Goal: Transaction & Acquisition: Purchase product/service

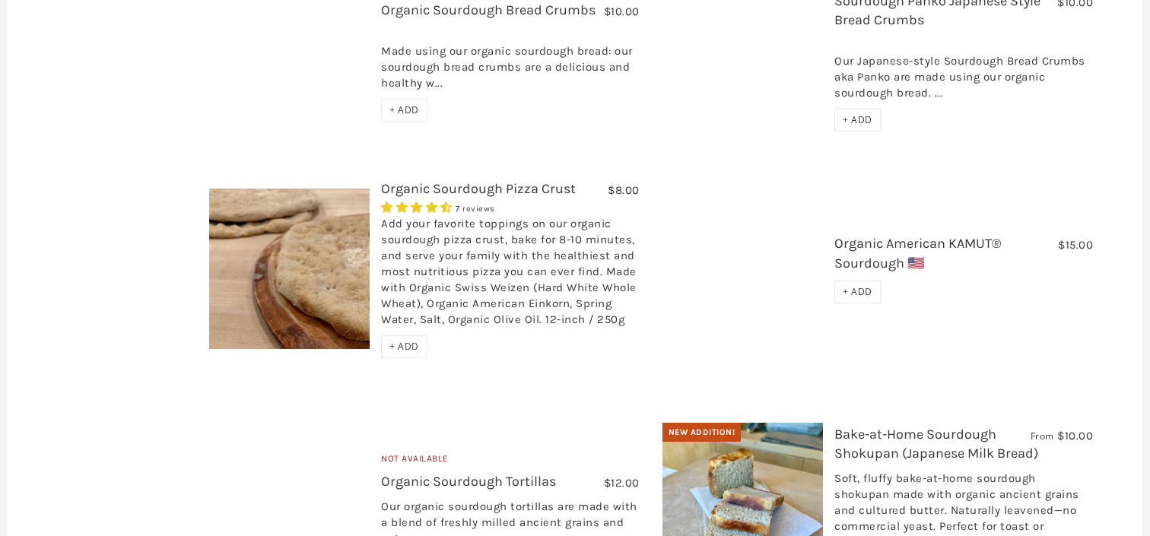
scroll to position [1248, 0]
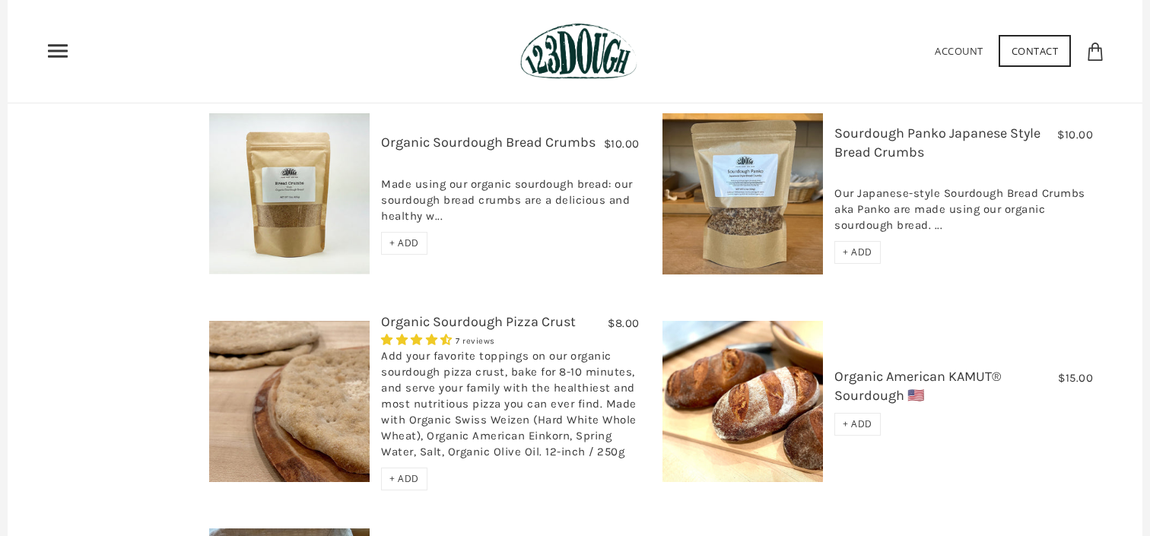
click at [476, 313] on link "Organic Sourdough Pizza Crust" at bounding box center [478, 321] width 195 height 17
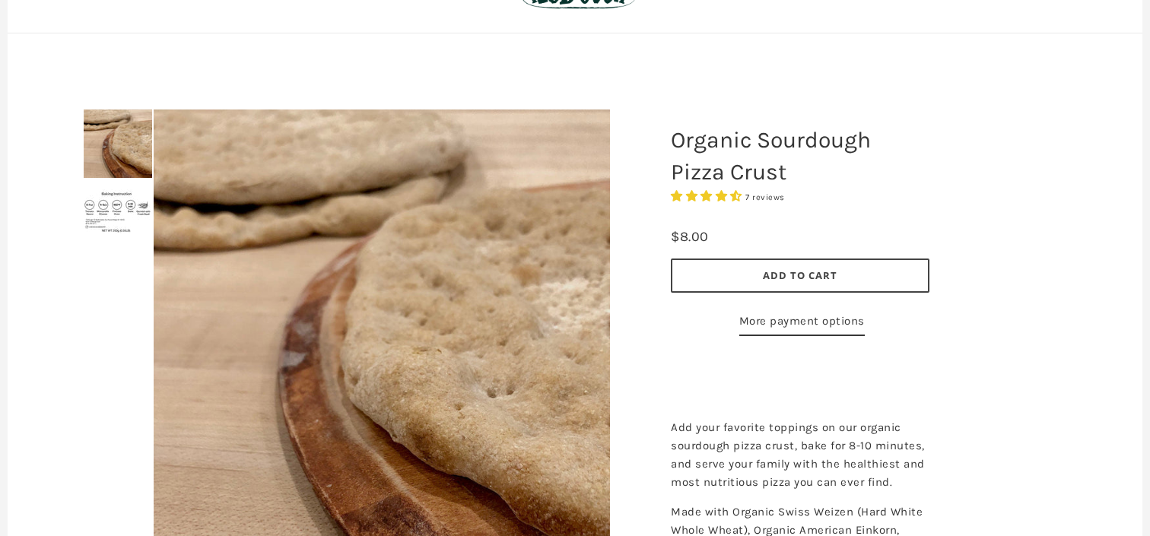
scroll to position [167, 0]
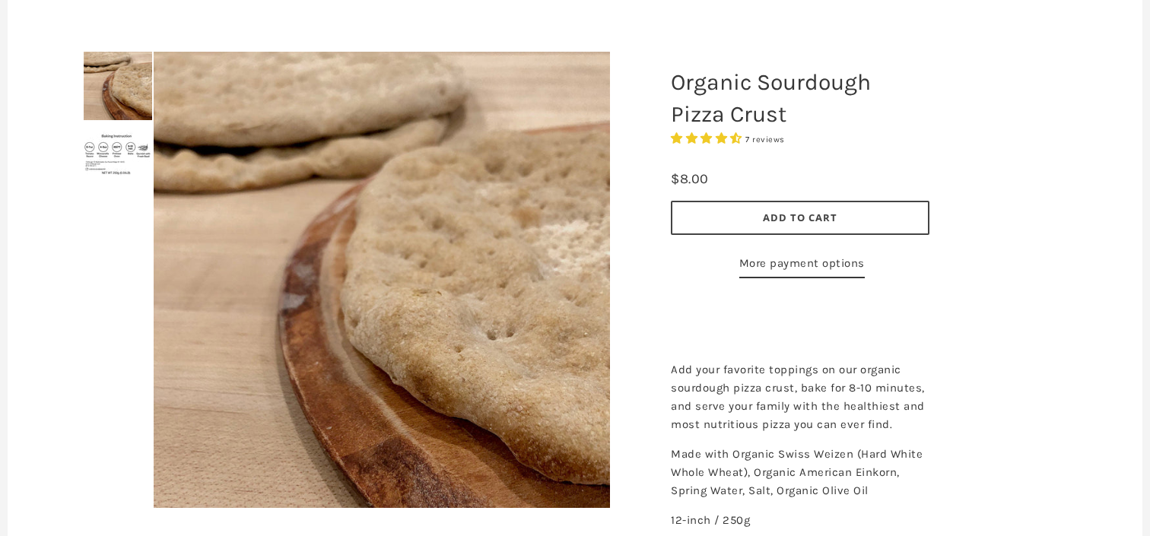
click at [133, 80] on div at bounding box center [382, 280] width 532 height 532
click at [120, 157] on div at bounding box center [382, 280] width 532 height 532
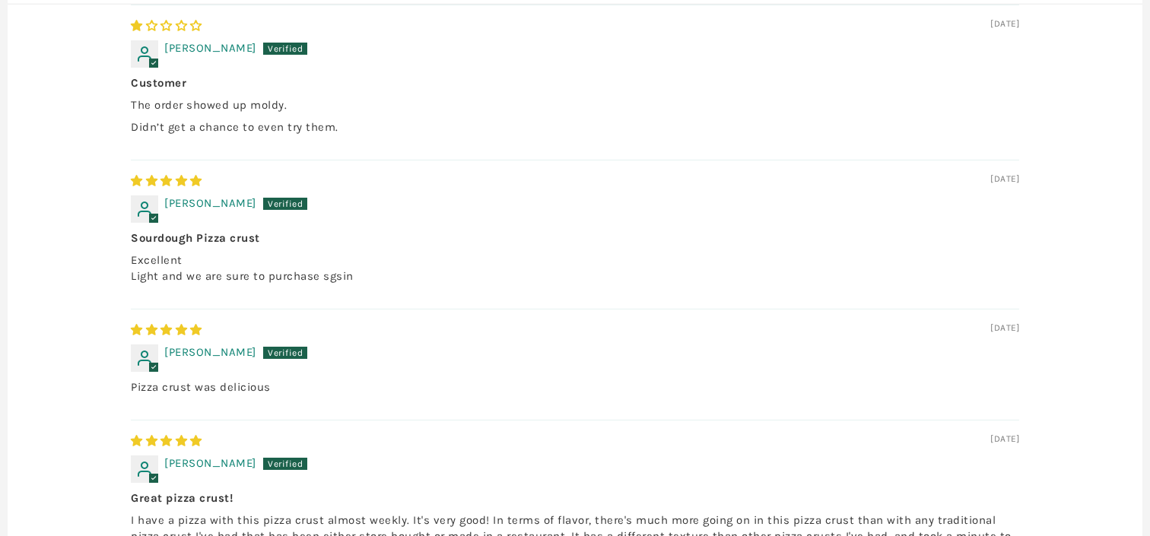
scroll to position [363, 0]
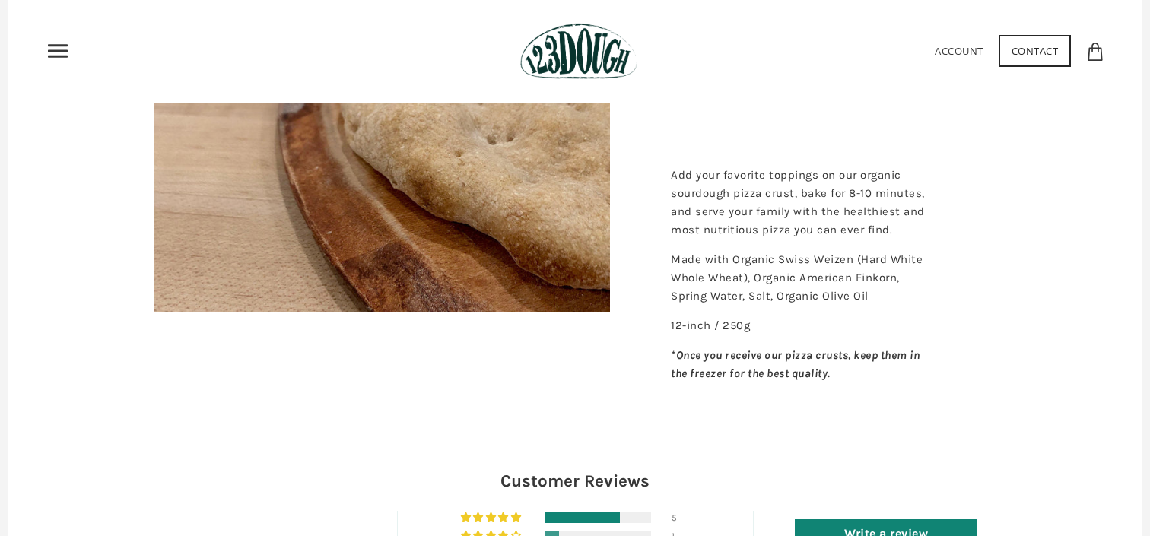
click at [52, 47] on icon "Primary" at bounding box center [58, 51] width 24 height 24
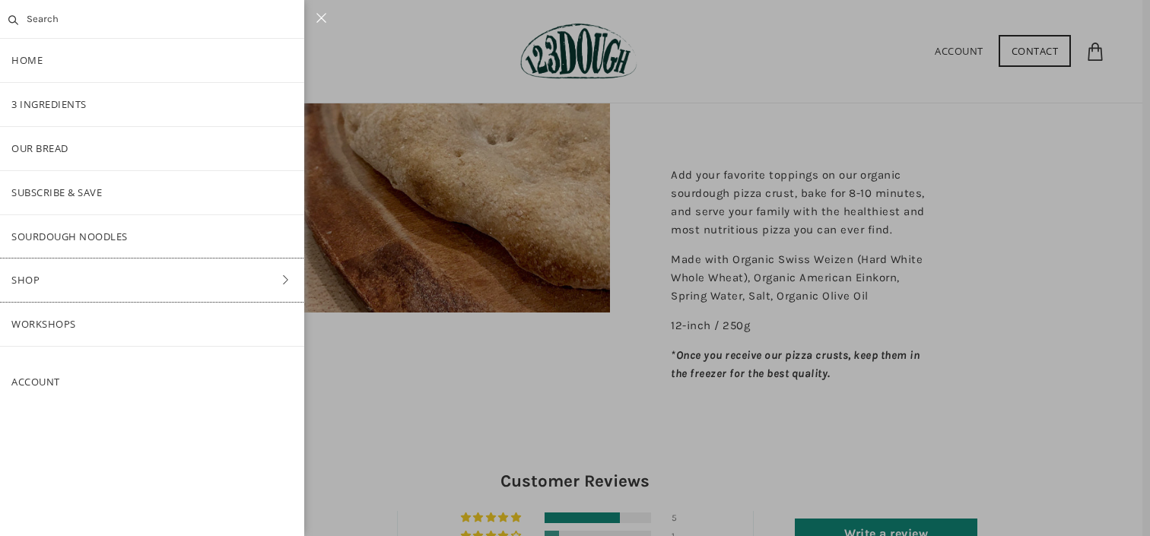
click at [34, 273] on link "Shop" at bounding box center [152, 280] width 304 height 43
click at [122, 228] on link "Pantry" at bounding box center [152, 236] width 304 height 43
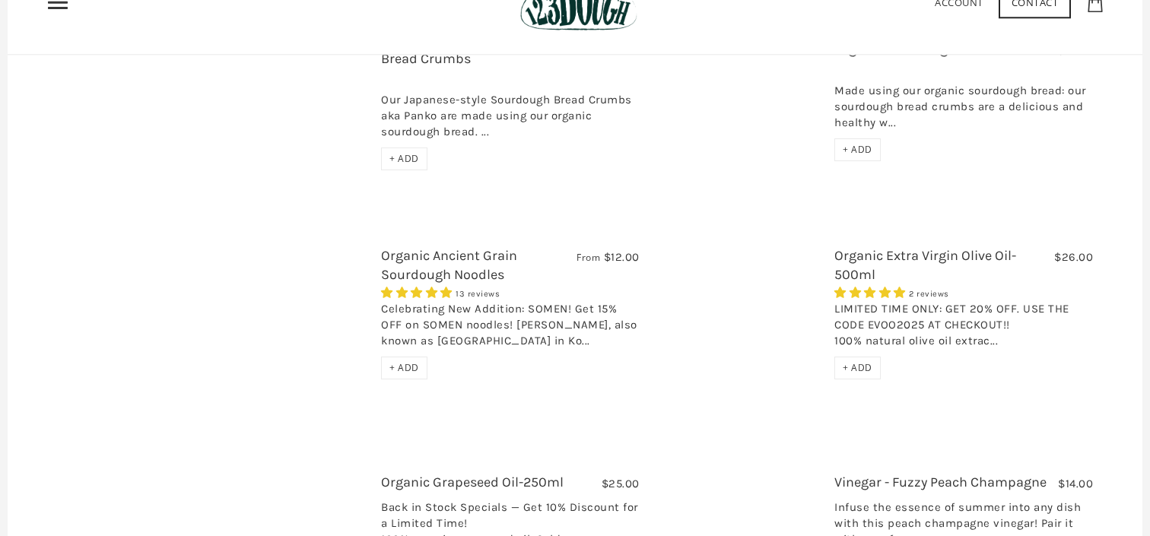
scroll to position [707, 0]
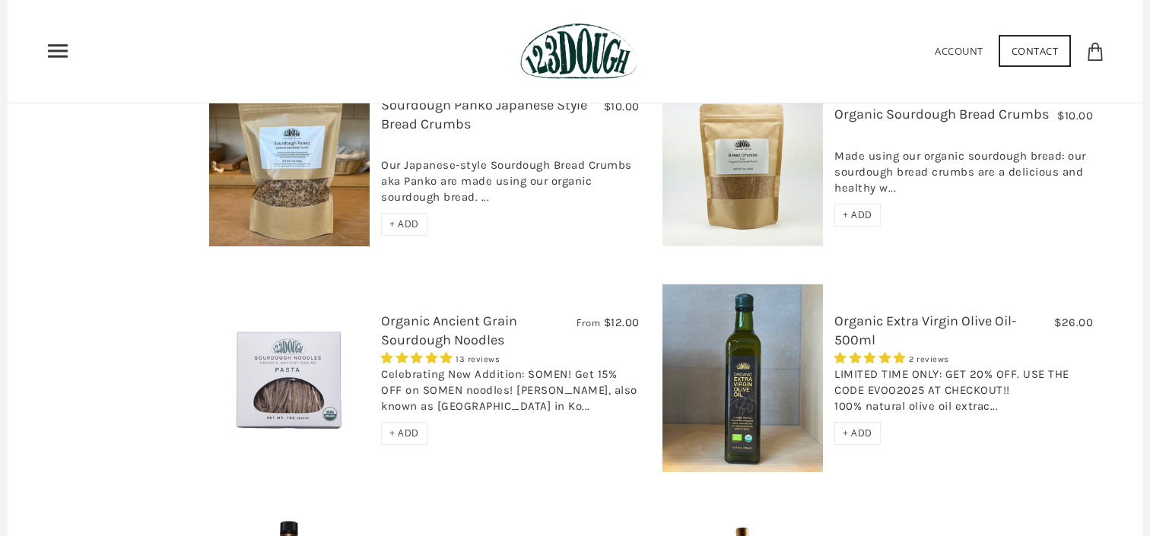
click at [438, 313] on link "Organic Ancient Grain Sourdough Noodles" at bounding box center [449, 331] width 136 height 36
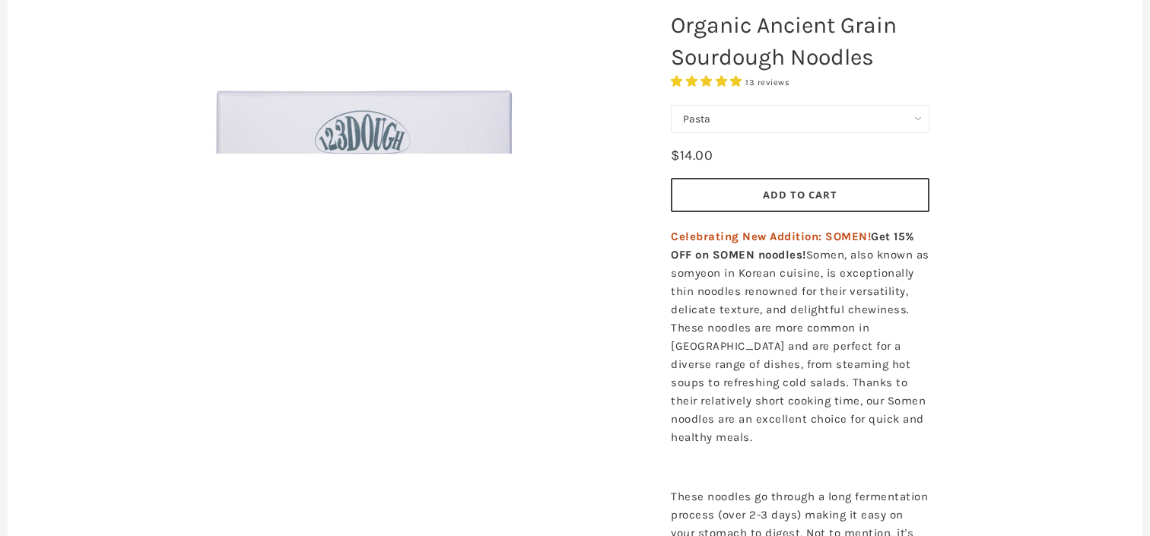
scroll to position [229, 0]
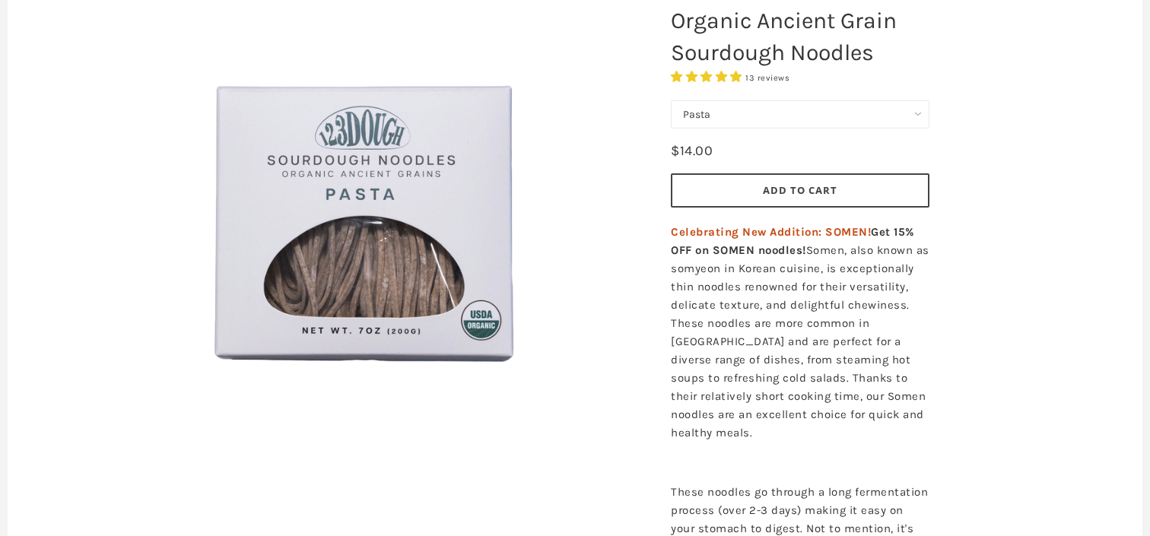
click at [438, 308] on img at bounding box center [366, 218] width 456 height 456
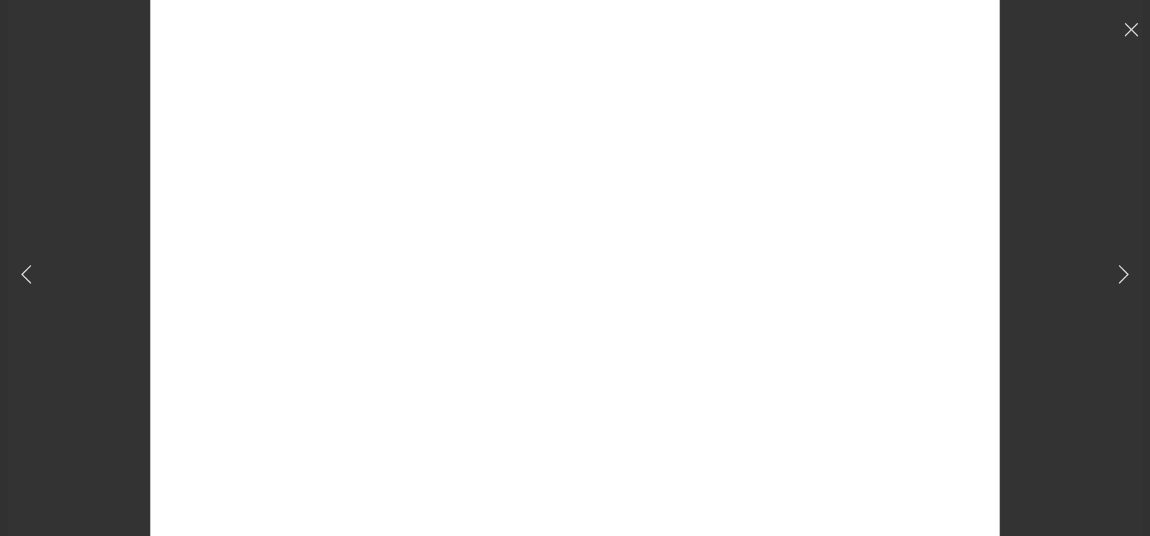
scroll to position [0, 0]
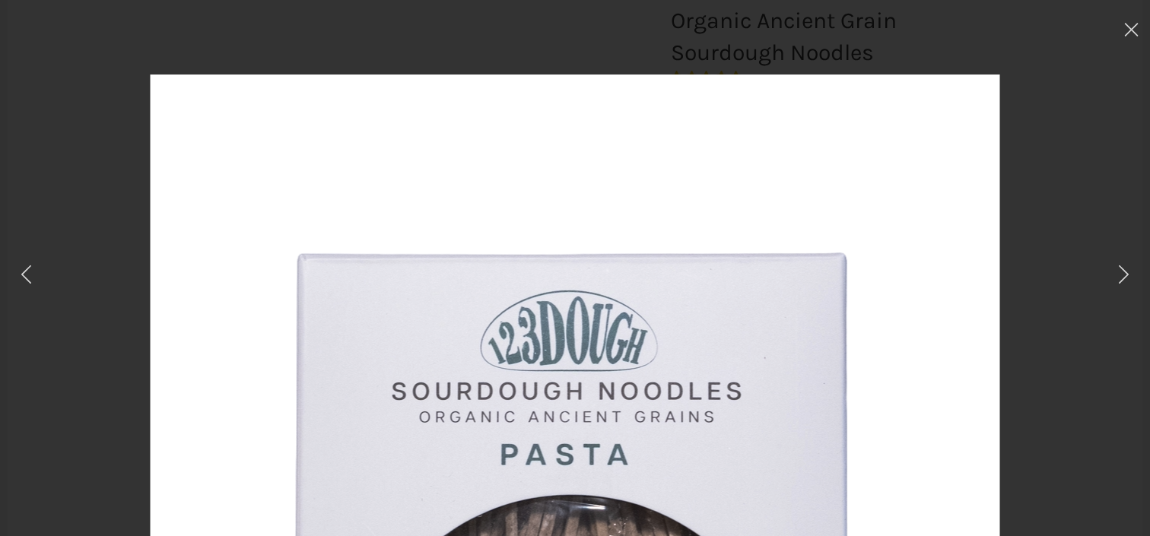
click at [97, 205] on div at bounding box center [575, 502] width 998 height 855
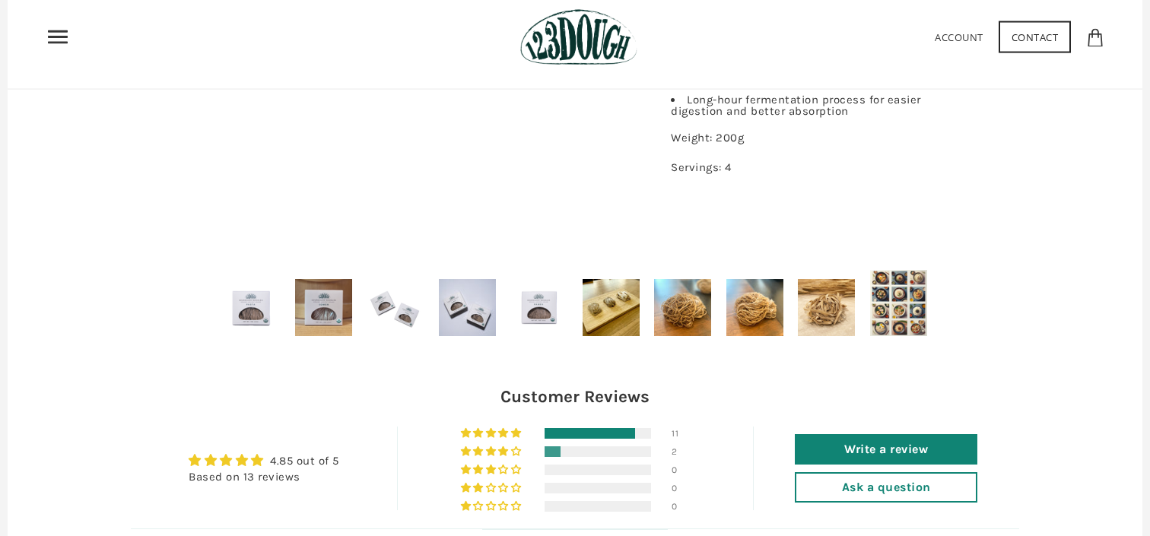
scroll to position [888, 0]
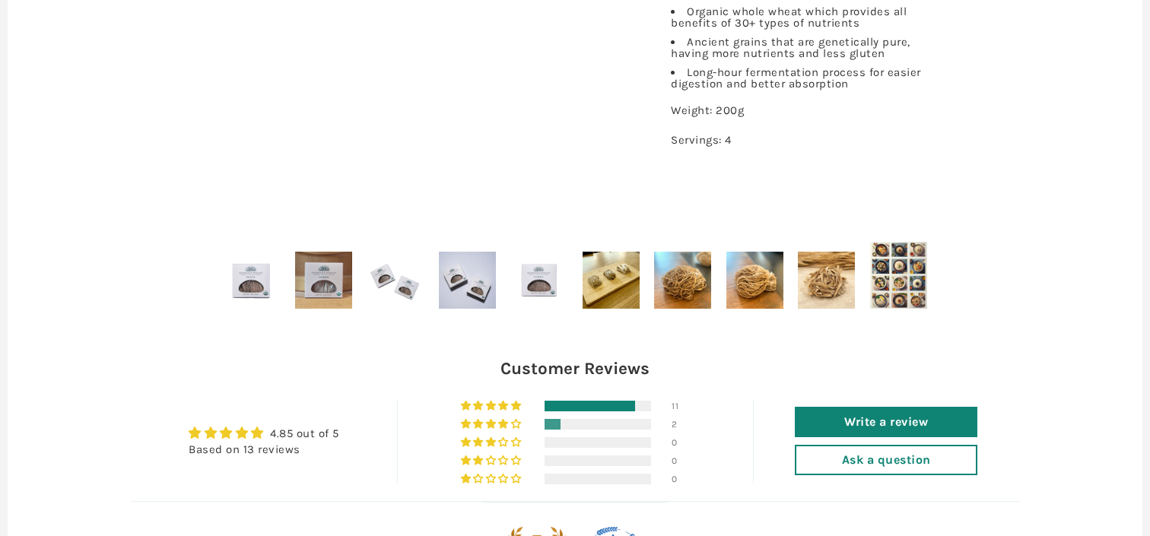
click at [755, 288] on img at bounding box center [754, 280] width 57 height 57
click at [605, 302] on img at bounding box center [611, 280] width 57 height 57
click at [480, 265] on img at bounding box center [467, 280] width 57 height 57
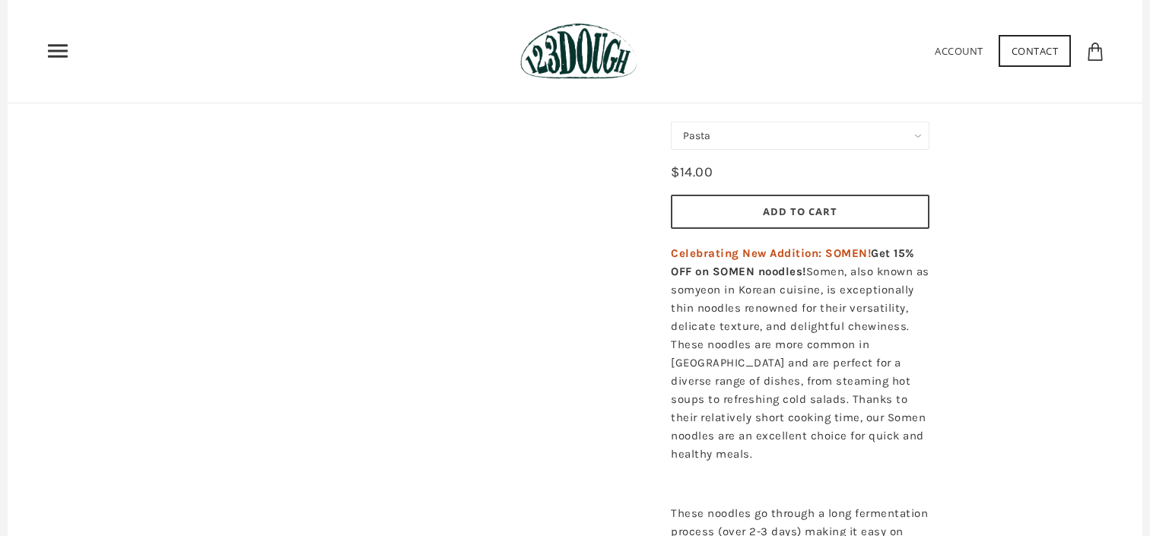
scroll to position [0, 0]
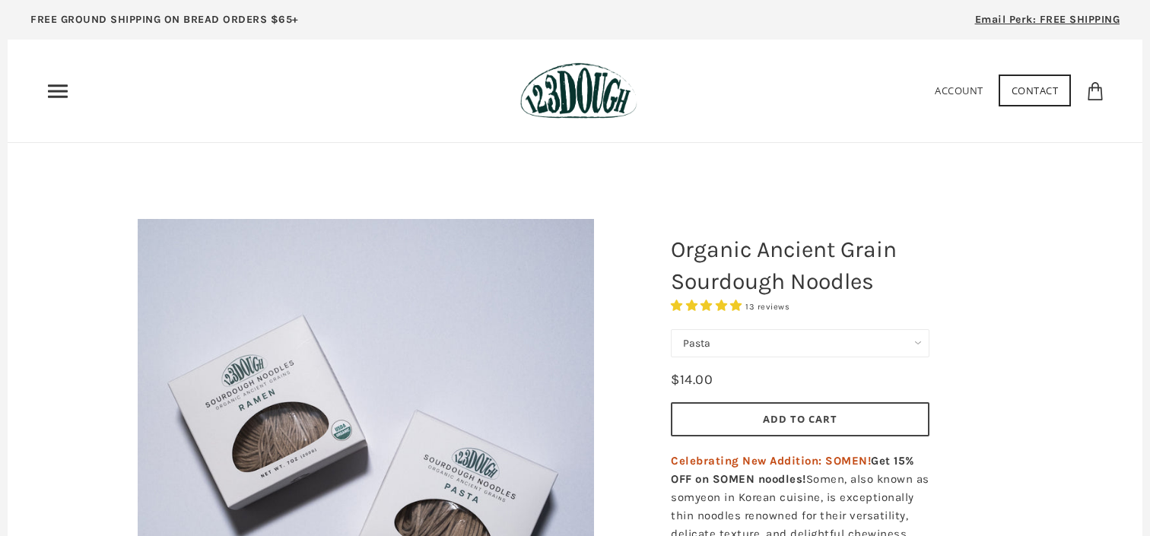
click at [45, 73] on header "Home 3 Ingredients Our Bread Subscribe & Save SOURDOUGH NOODLES Shop ALL Bread" at bounding box center [575, 91] width 1135 height 103
click at [51, 81] on icon "Primary" at bounding box center [58, 91] width 24 height 24
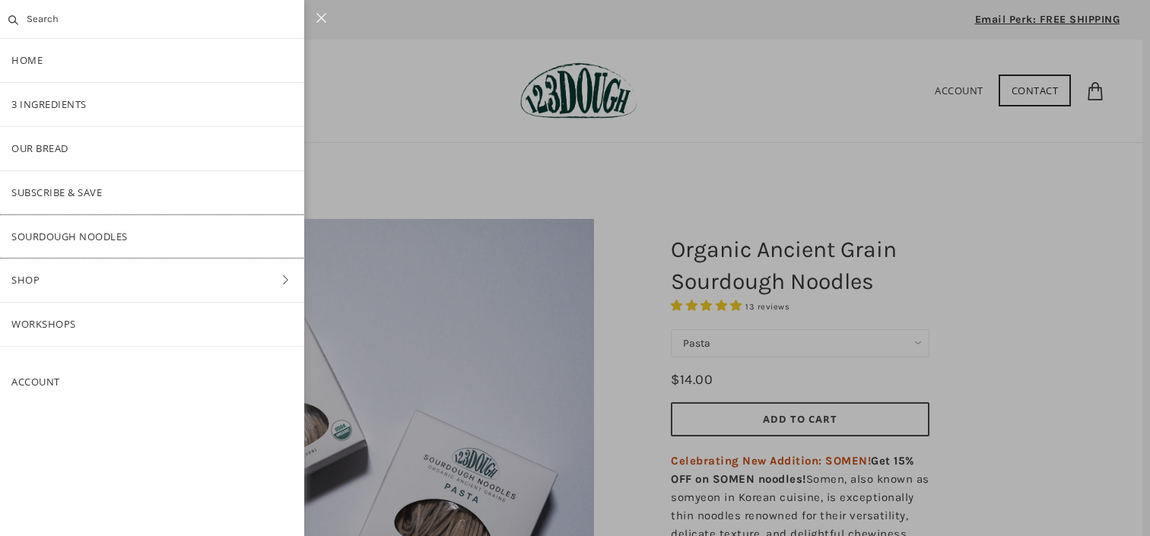
click at [67, 231] on link "SOURDOUGH NOODLES" at bounding box center [152, 236] width 304 height 43
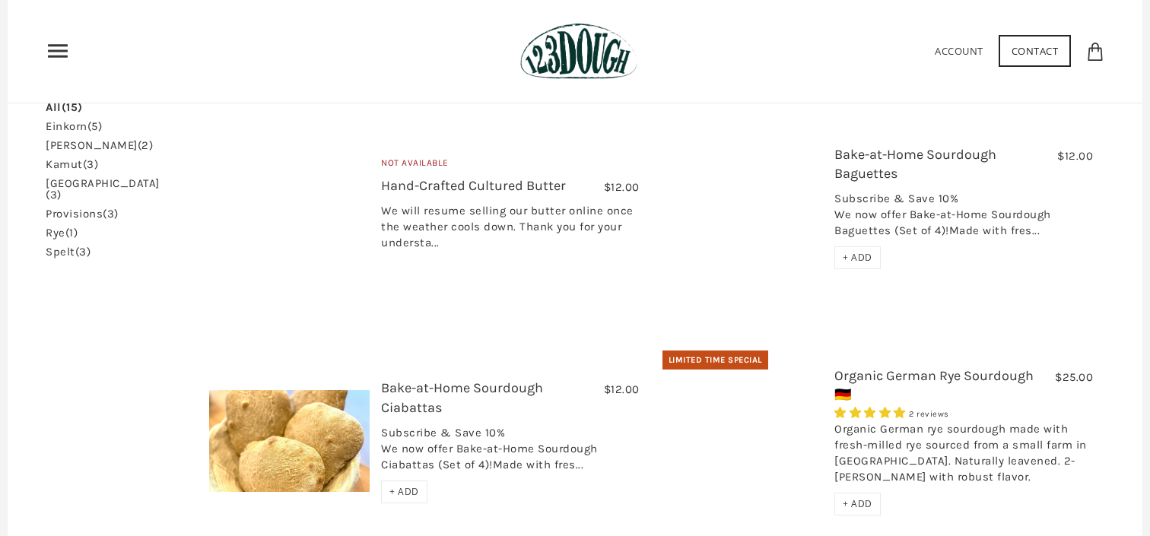
scroll to position [392, 0]
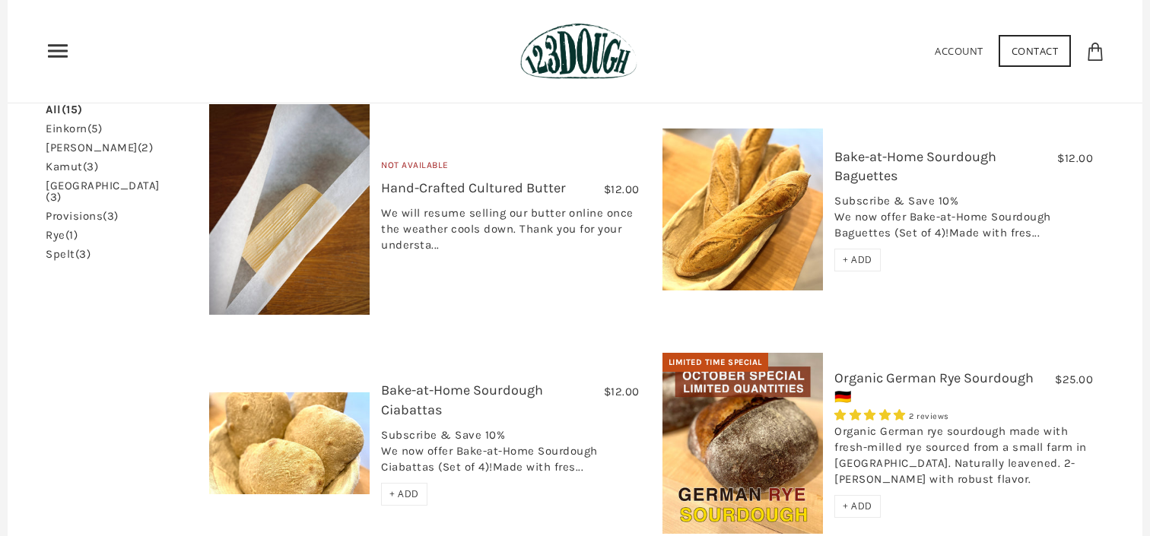
click at [852, 253] on span "+ ADD" at bounding box center [858, 259] width 30 height 13
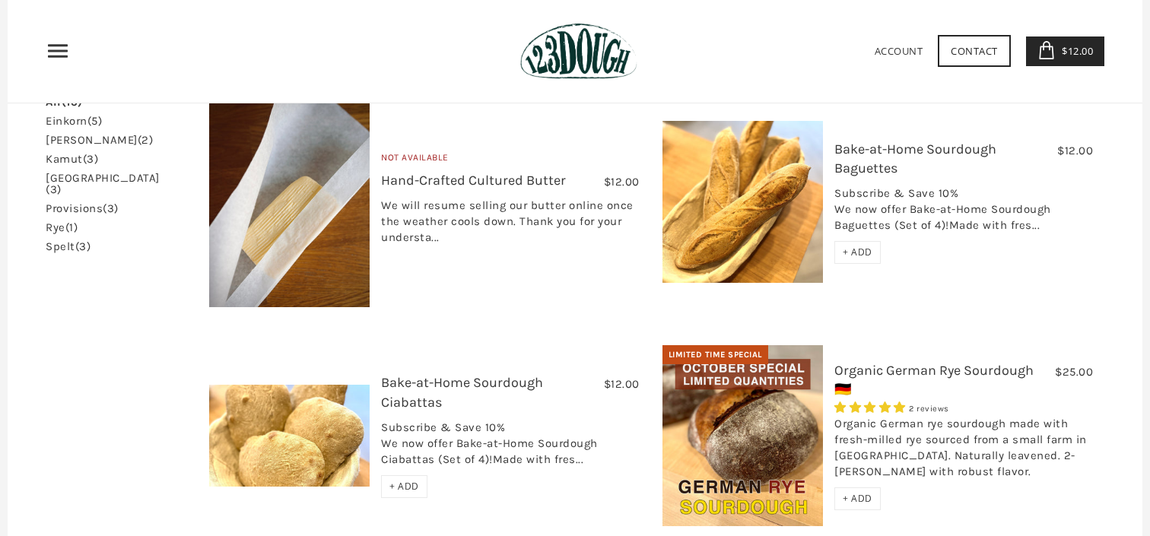
scroll to position [396, 0]
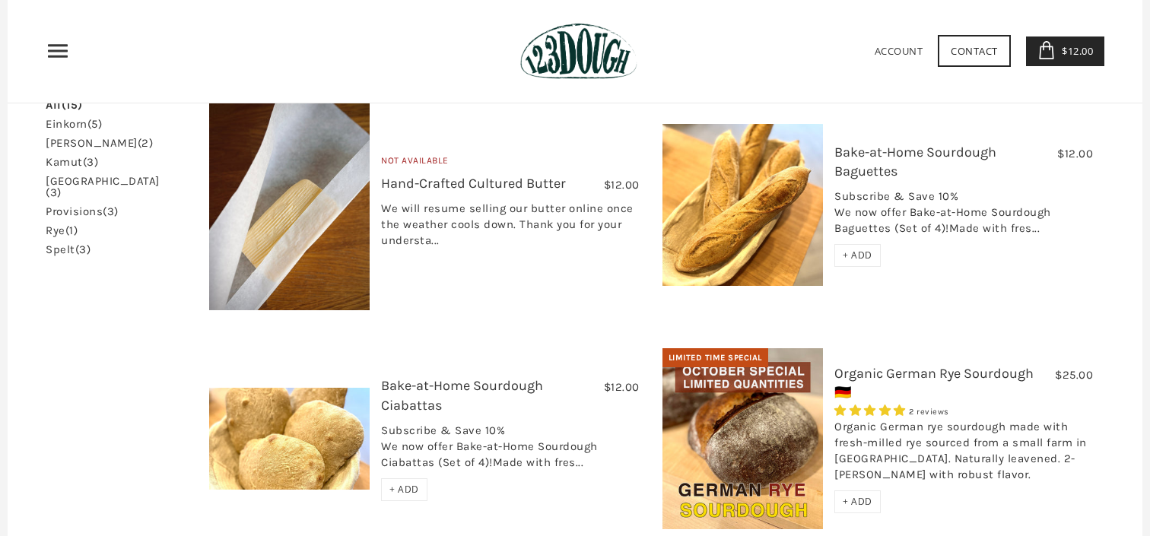
click at [1055, 49] on link "$12.00 1" at bounding box center [1065, 52] width 79 height 30
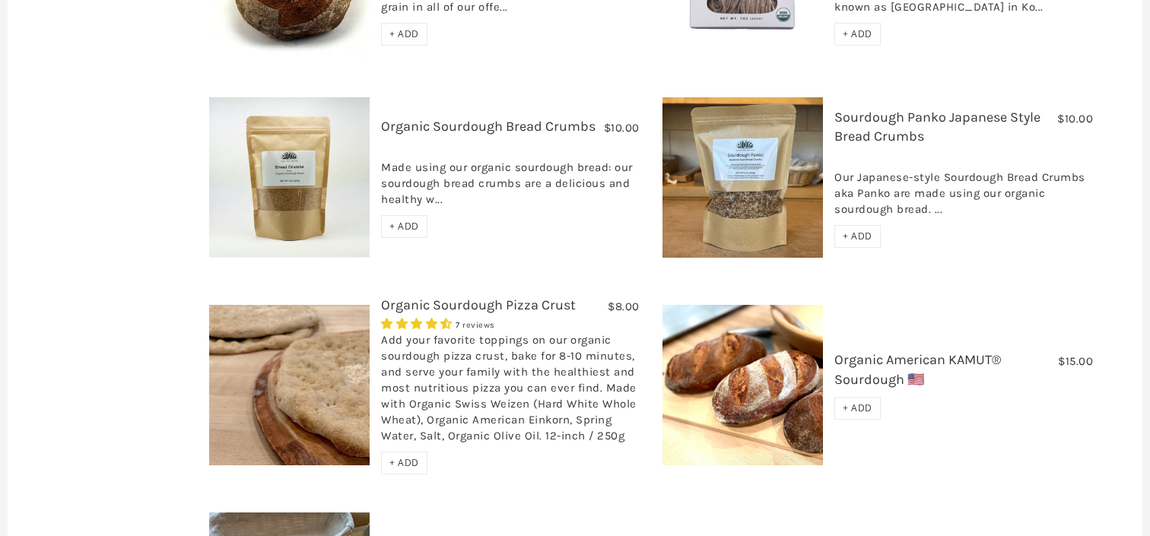
scroll to position [1310, 0]
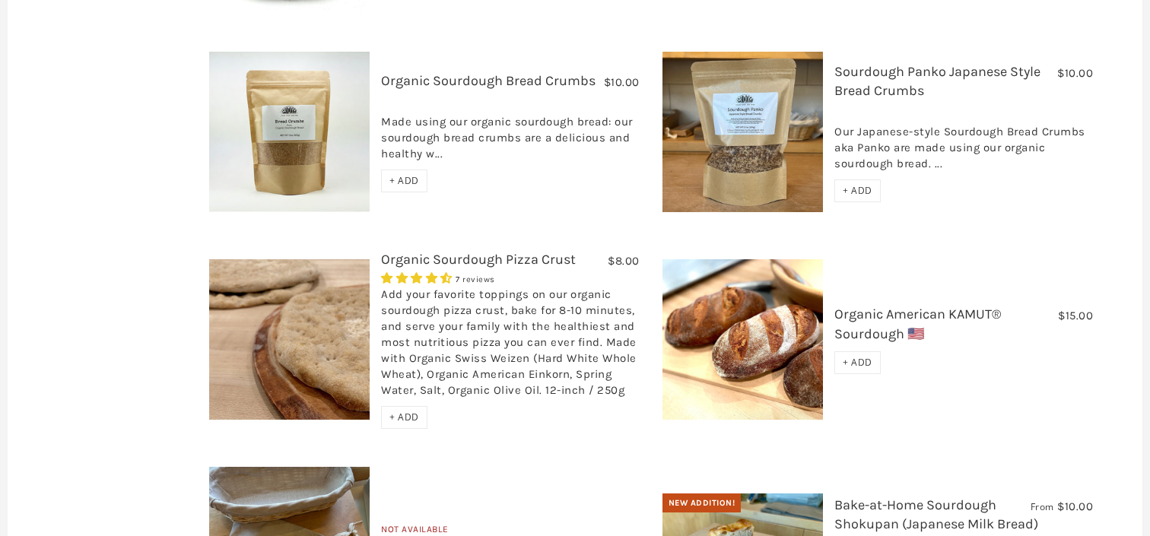
click at [843, 356] on span "+ ADD" at bounding box center [858, 362] width 30 height 13
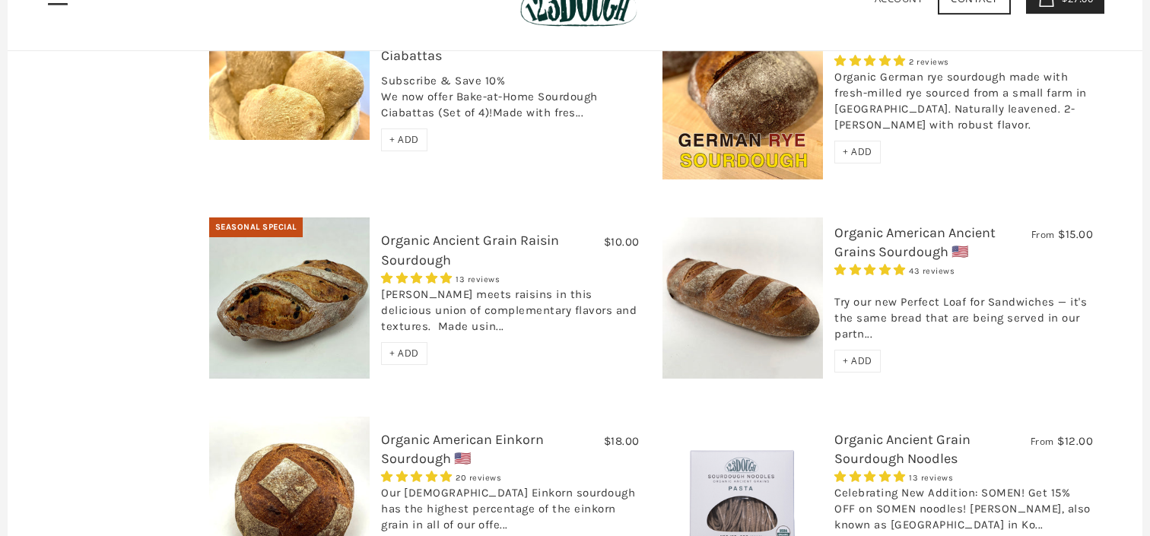
scroll to position [401, 0]
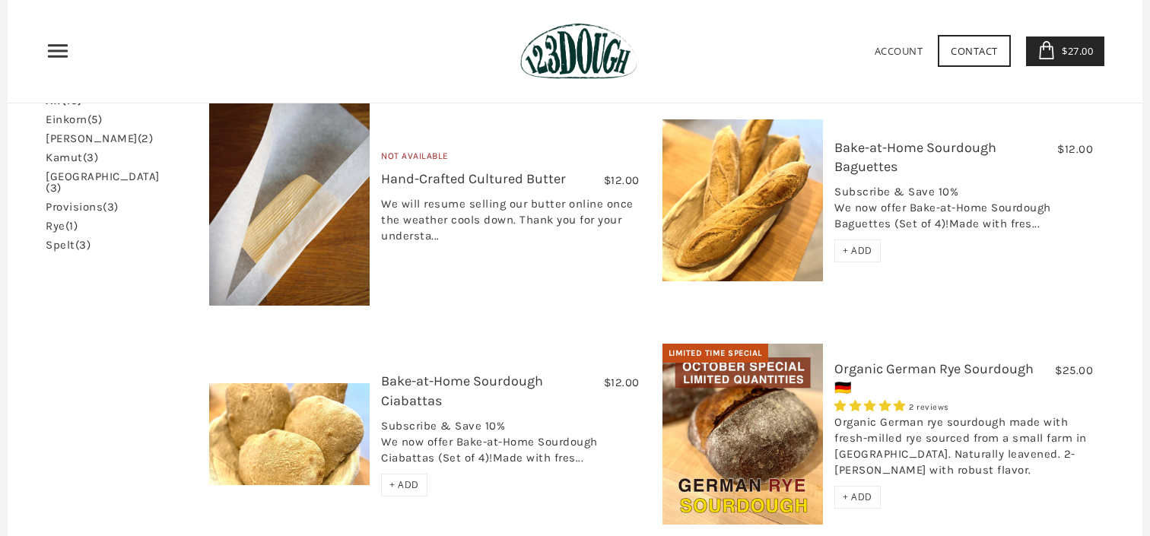
click at [1048, 50] on icon at bounding box center [1047, 50] width 18 height 18
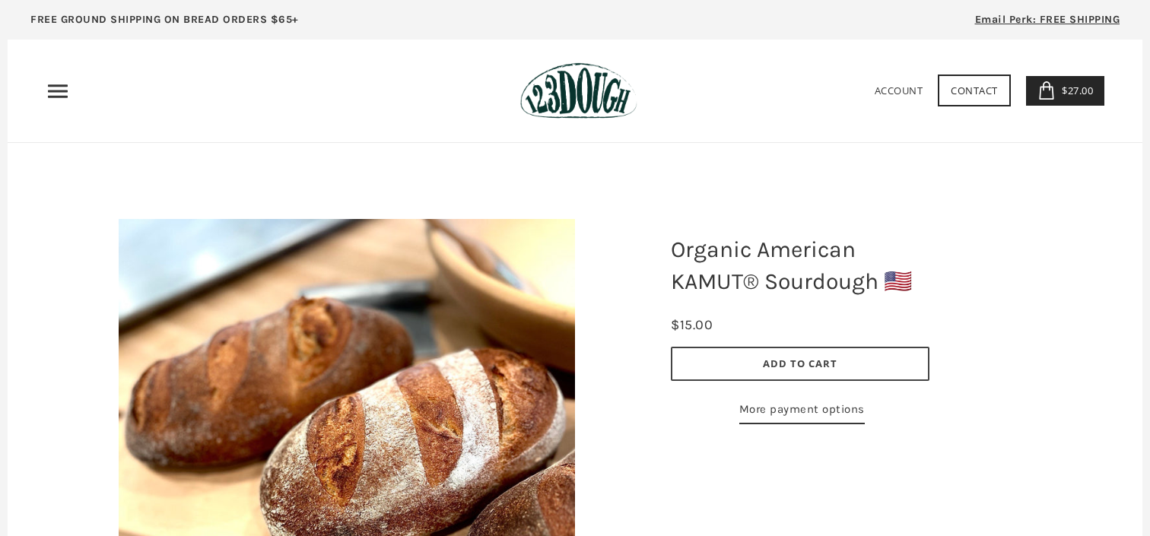
click at [57, 89] on icon "Primary" at bounding box center [58, 91] width 24 height 24
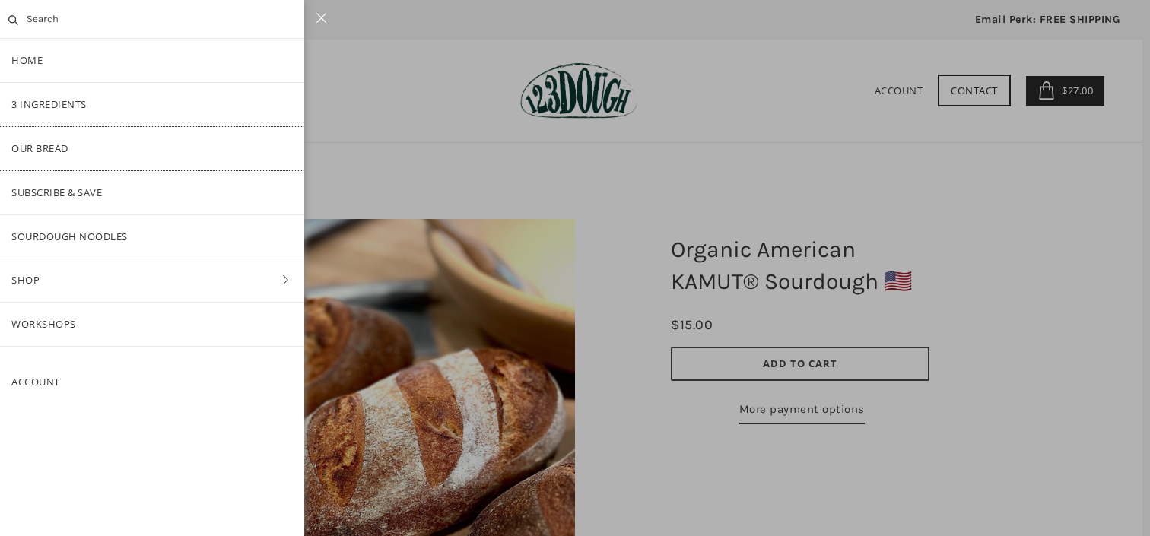
click at [141, 137] on link "Our Bread" at bounding box center [152, 148] width 304 height 43
